Goal: Find specific page/section: Find specific page/section

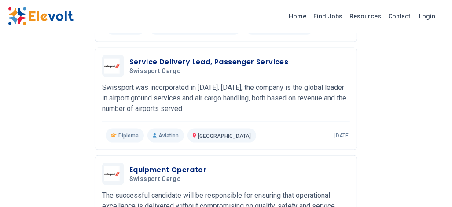
scroll to position [757, 0]
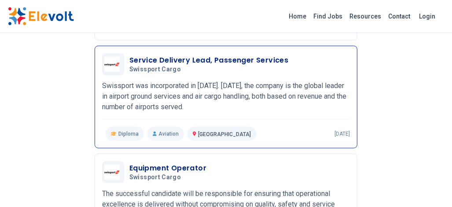
click at [120, 128] on p "Diploma" at bounding box center [125, 134] width 38 height 14
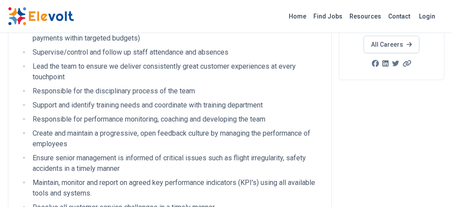
scroll to position [158, 0]
